Goal: Task Accomplishment & Management: Use online tool/utility

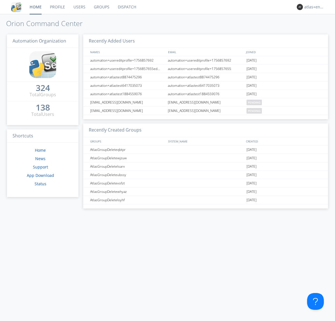
click at [127, 7] on link "Dispatch" at bounding box center [127, 7] width 27 height 14
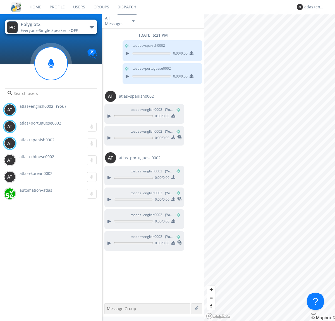
click at [92, 27] on div "button" at bounding box center [92, 27] width 4 height 2
click at [0, 0] on span "Polyglot3" at bounding box center [0, 0] width 0 height 0
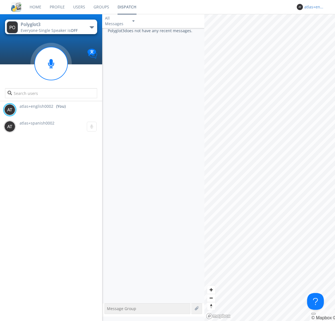
click at [314, 7] on div "atlas+english0002" at bounding box center [315, 7] width 21 height 6
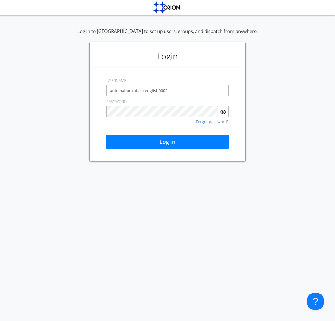
type input "automation+atlas+english0002"
click at [168, 142] on button "Log in" at bounding box center [167, 142] width 122 height 14
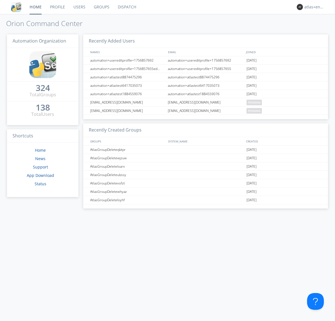
click at [127, 7] on link "Dispatch" at bounding box center [127, 7] width 27 height 14
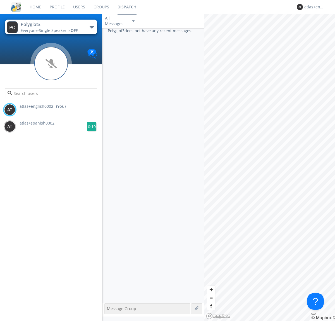
click at [89, 126] on g at bounding box center [92, 127] width 10 height 10
